Goal: Information Seeking & Learning: Learn about a topic

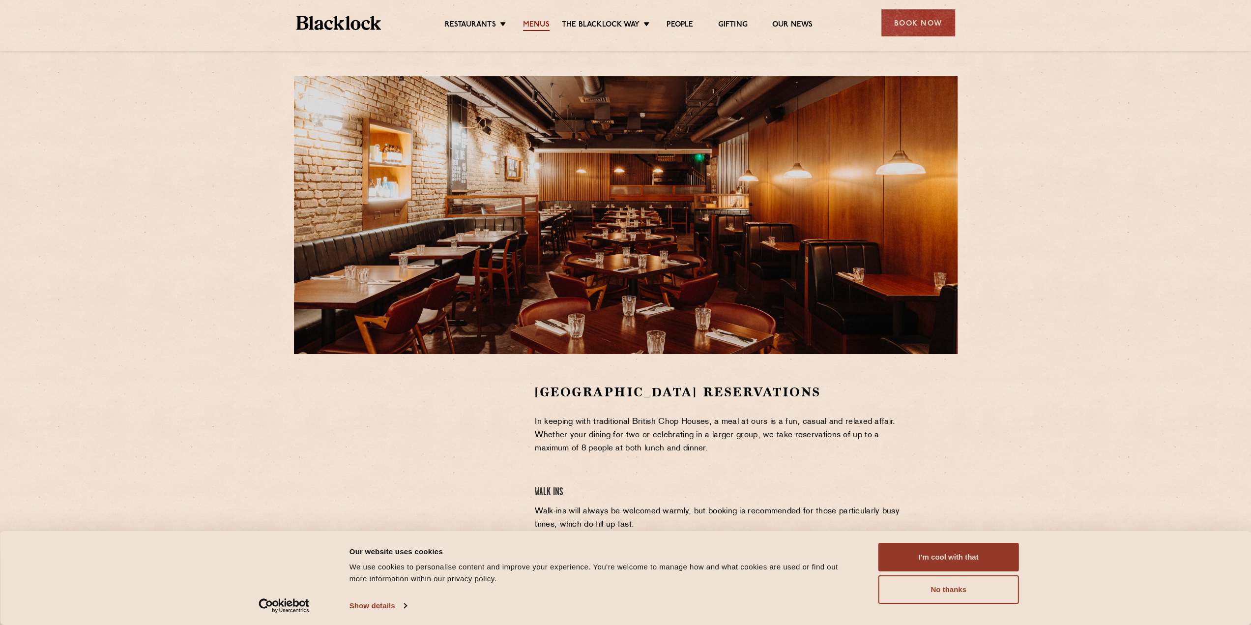
click at [531, 21] on link "Menus" at bounding box center [536, 25] width 27 height 11
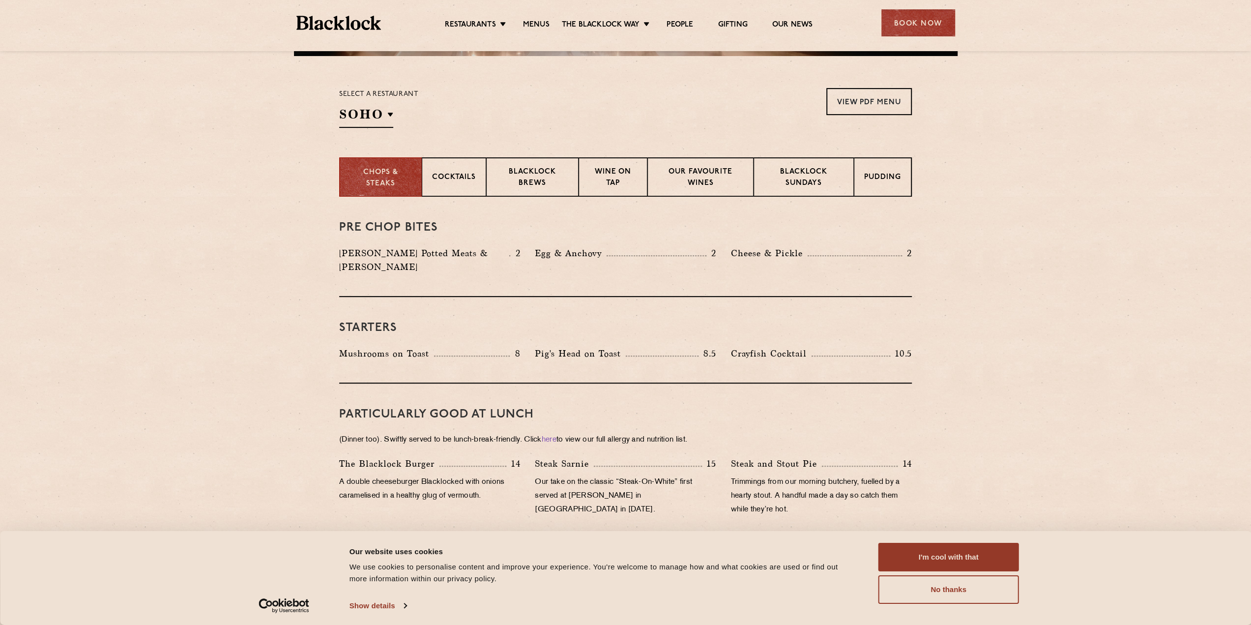
scroll to position [298, 0]
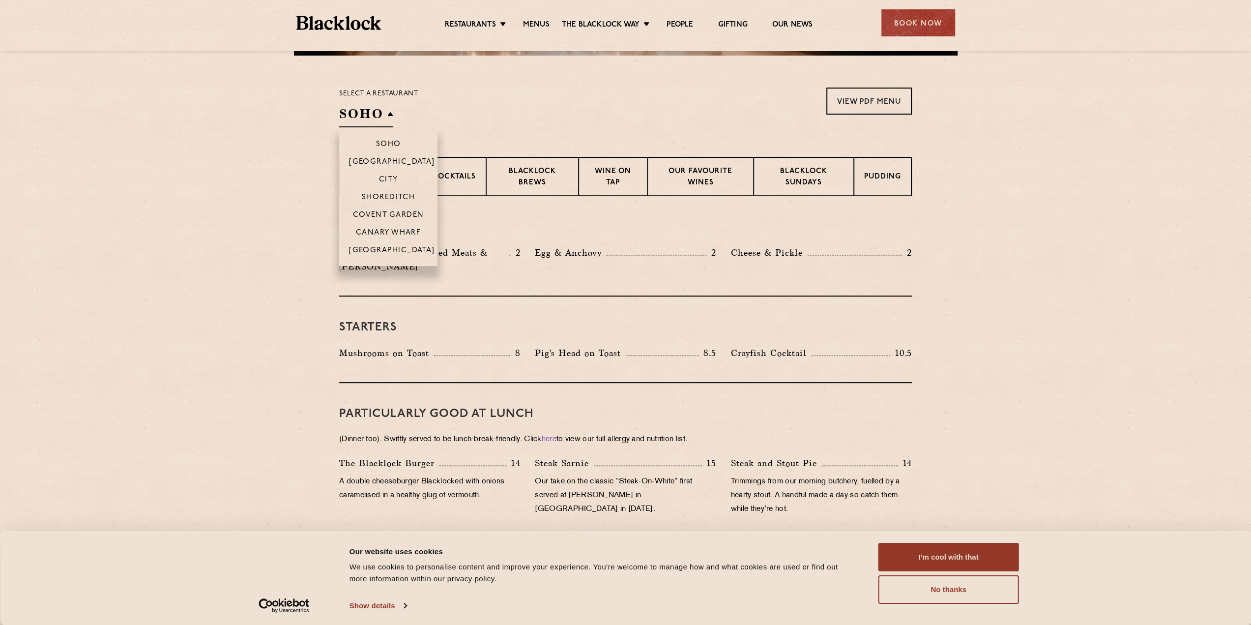
click at [380, 112] on h2 "SOHO" at bounding box center [366, 116] width 54 height 22
click at [385, 211] on p "Covent Garden" at bounding box center [388, 216] width 71 height 10
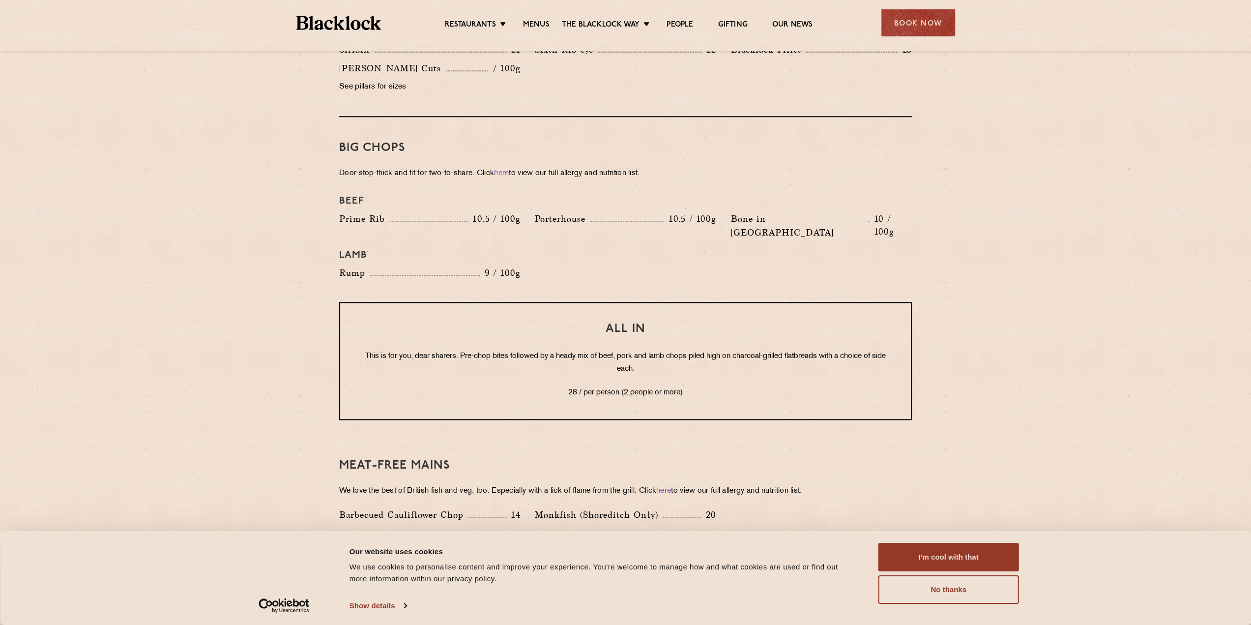
scroll to position [1035, 0]
